Goal: Share content: Share content

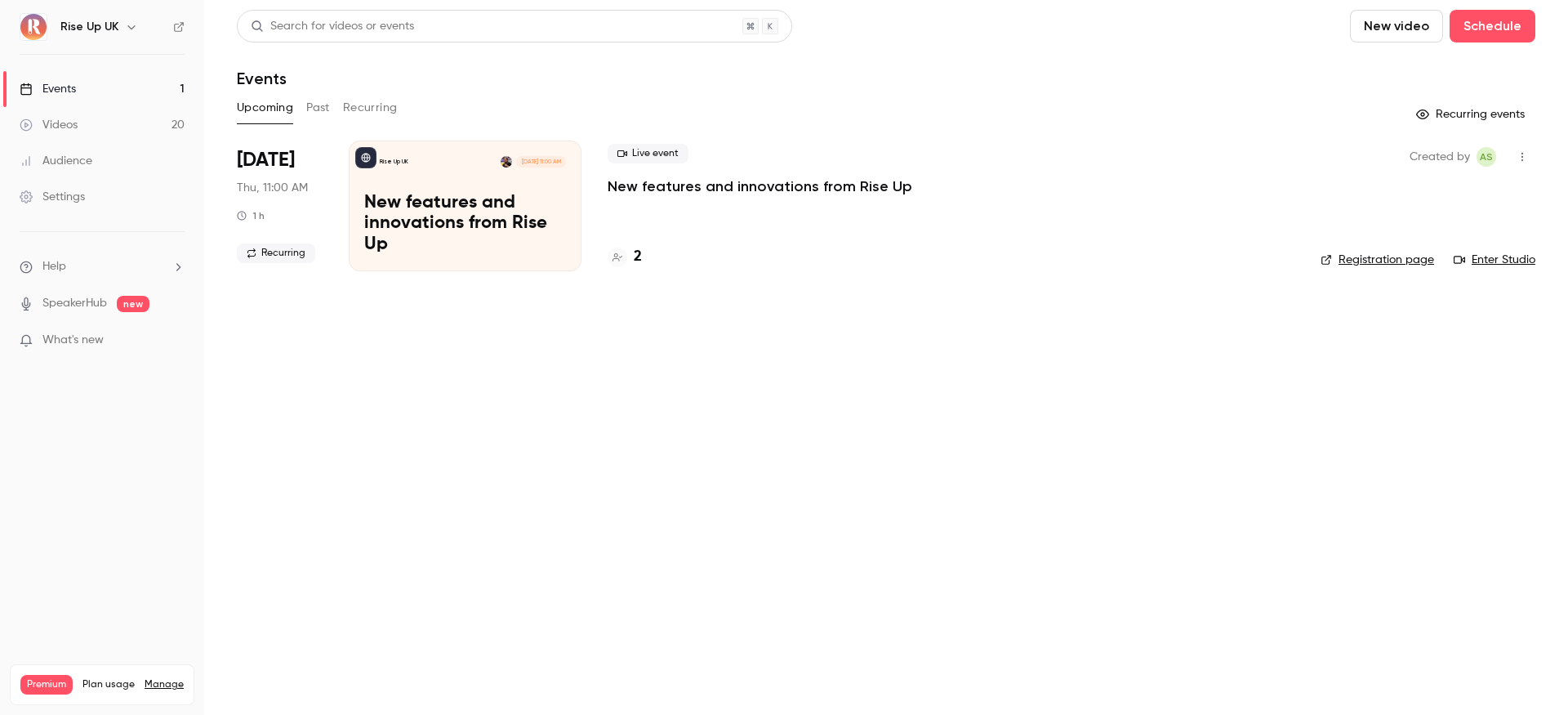
click at [111, 137] on link "Videos 20" at bounding box center [102, 125] width 204 height 36
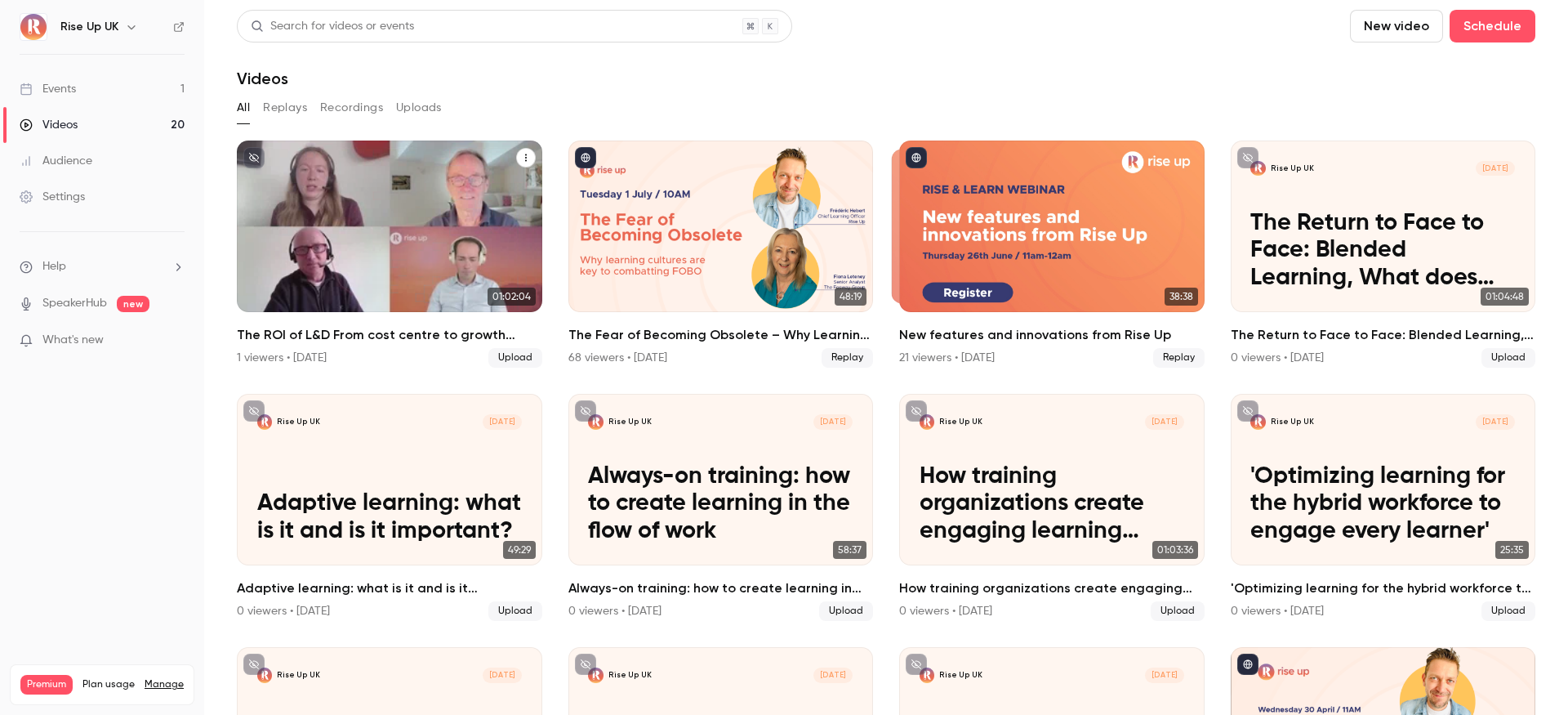
click at [524, 154] on icon "The ROI of L&D From cost centre to growth engine" at bounding box center [526, 157] width 10 height 10
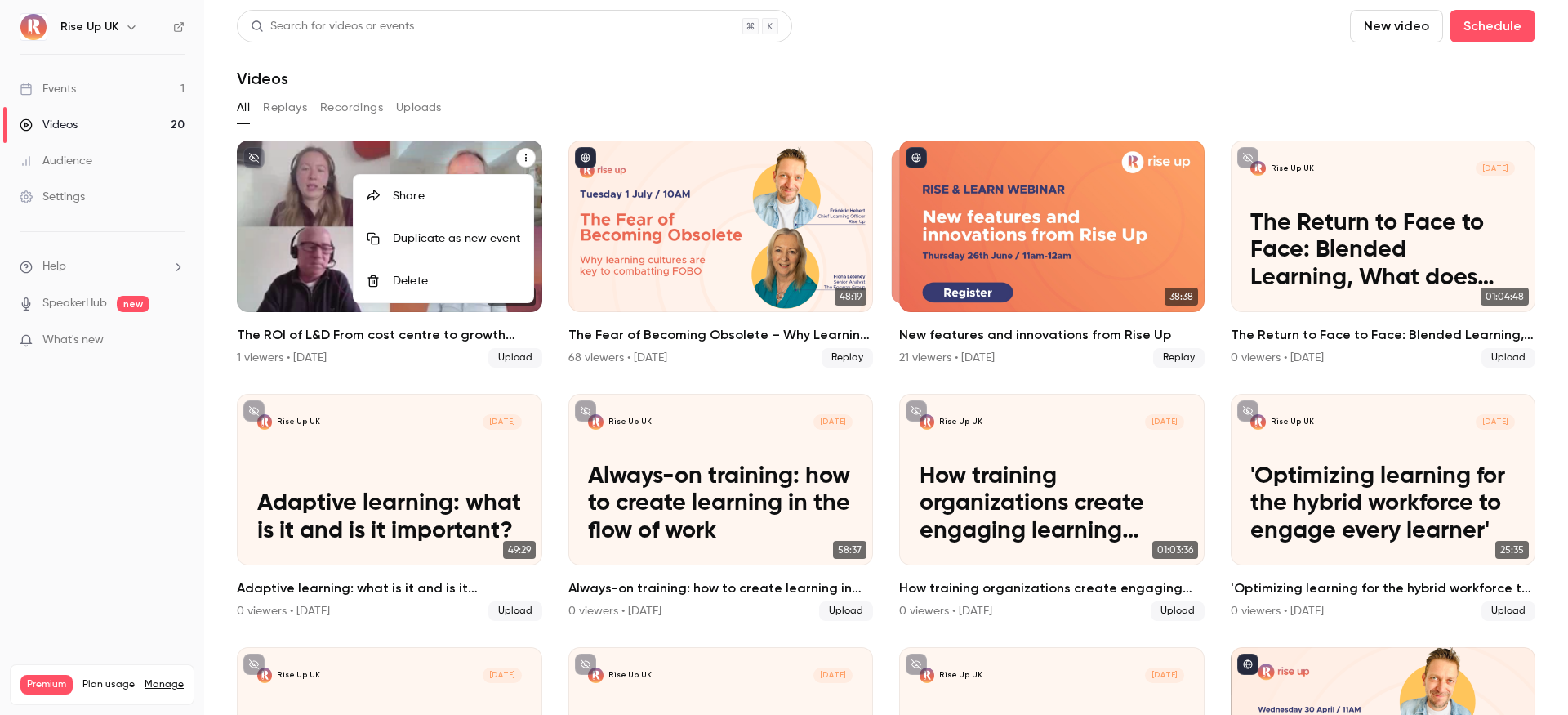
click at [463, 199] on div "Share" at bounding box center [456, 195] width 128 height 16
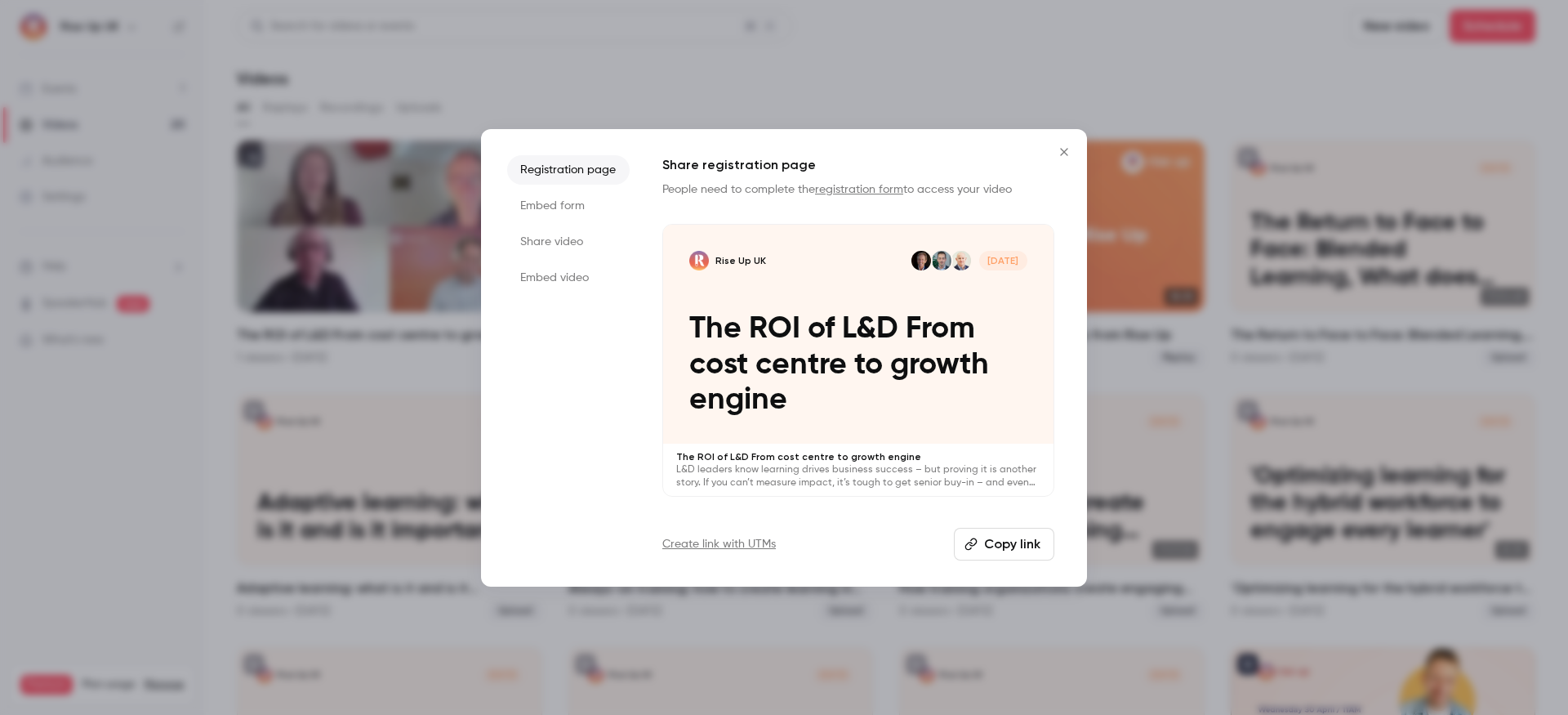
click at [1045, 550] on button "Copy link" at bounding box center [1004, 544] width 101 height 33
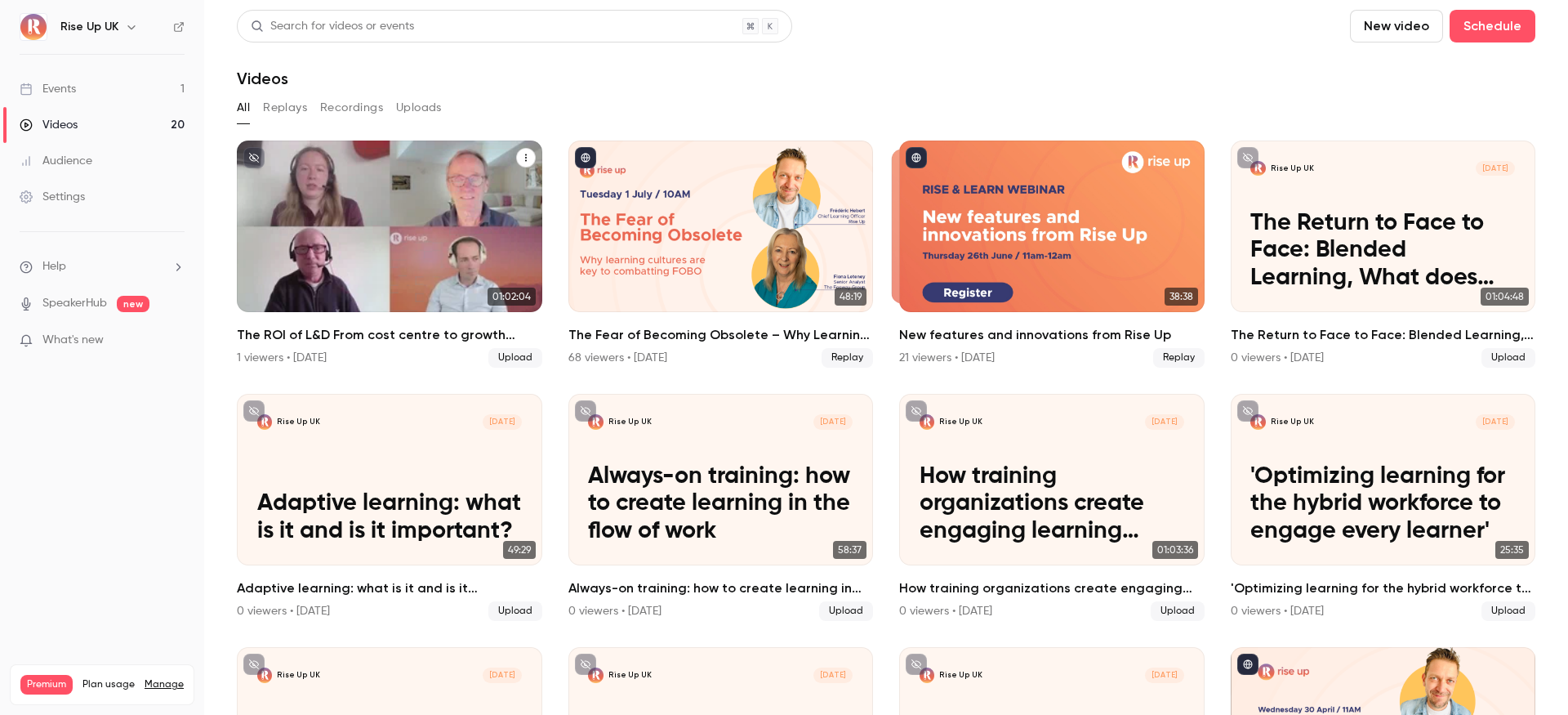
click at [527, 154] on button "The ROI of L&D From cost centre to growth engine" at bounding box center [526, 158] width 20 height 20
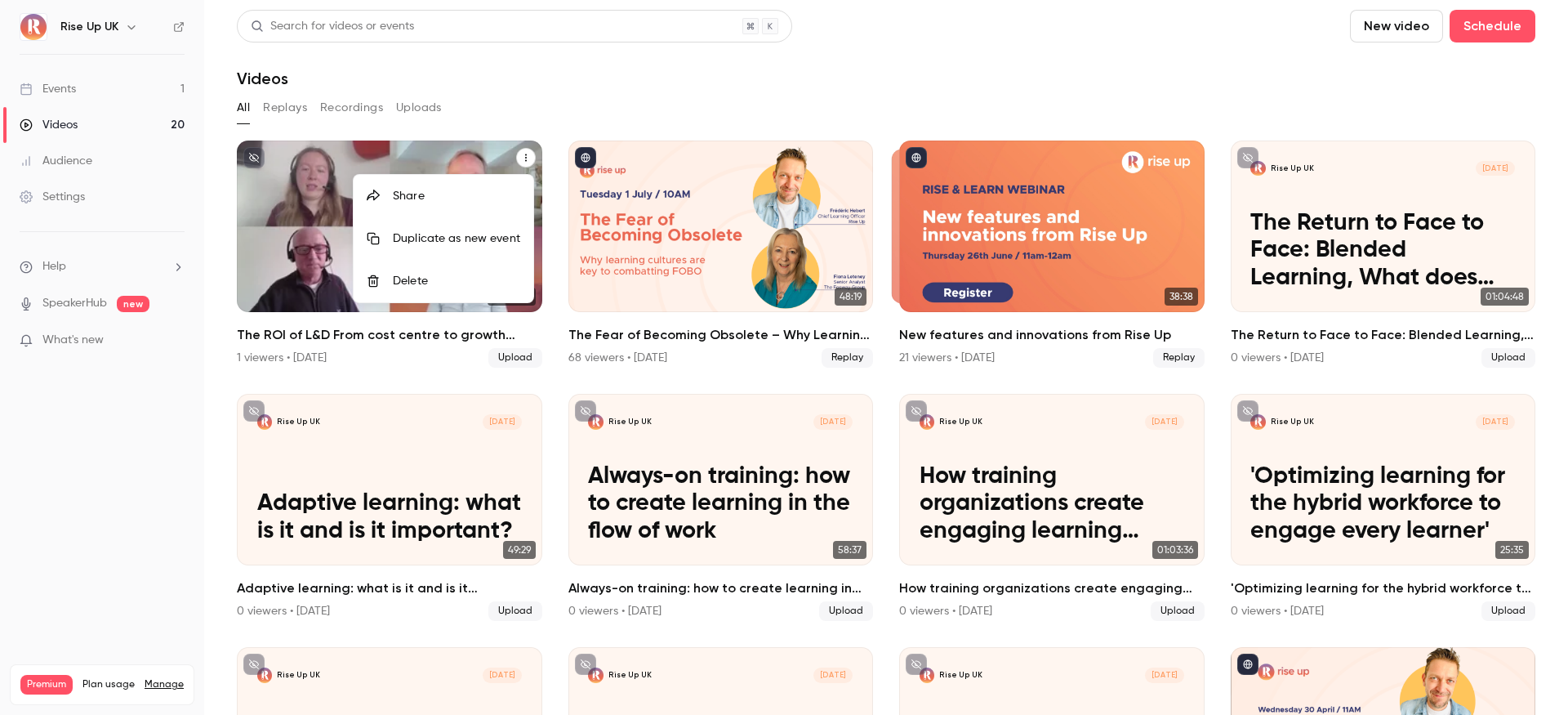
click at [485, 194] on div "Share" at bounding box center [456, 195] width 128 height 16
